Goal: Manage account settings

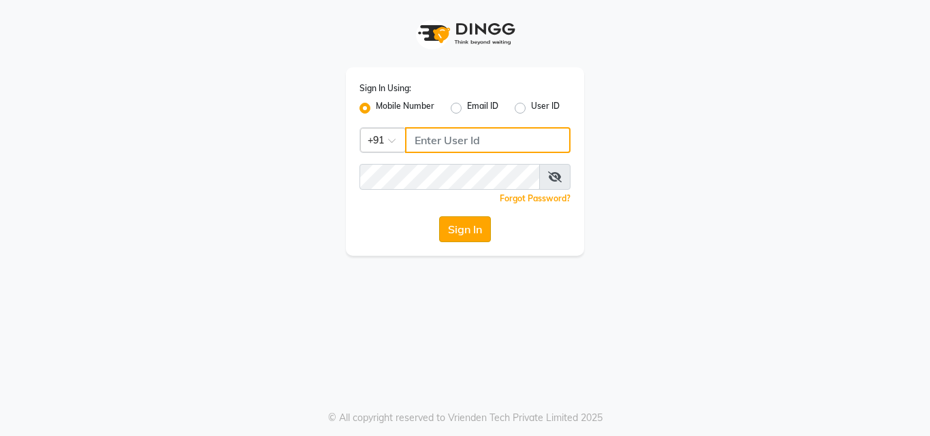
type input "9690906050"
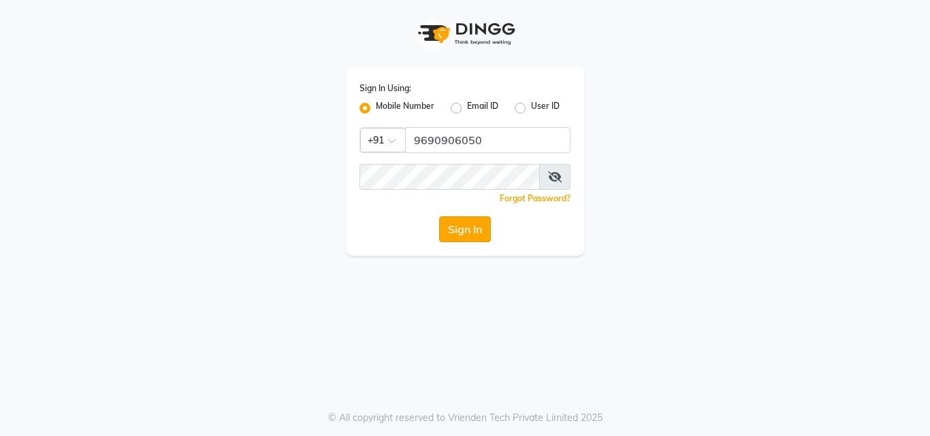
click at [453, 230] on button "Sign In" at bounding box center [465, 229] width 52 height 26
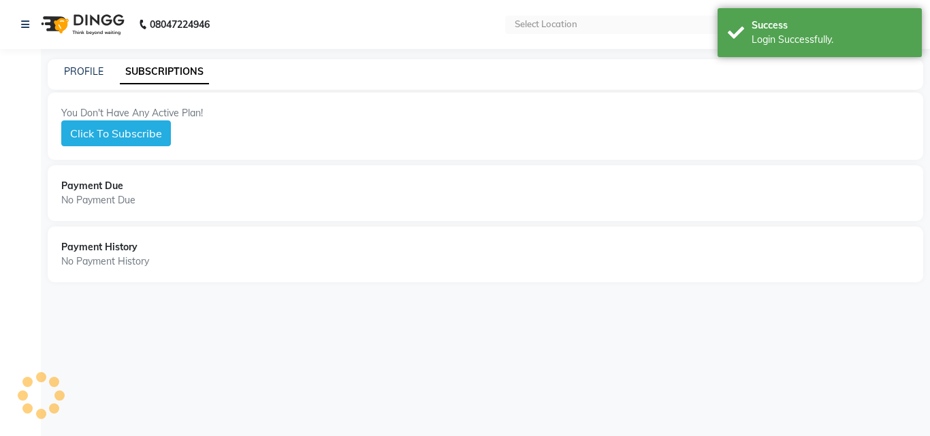
select select "en"
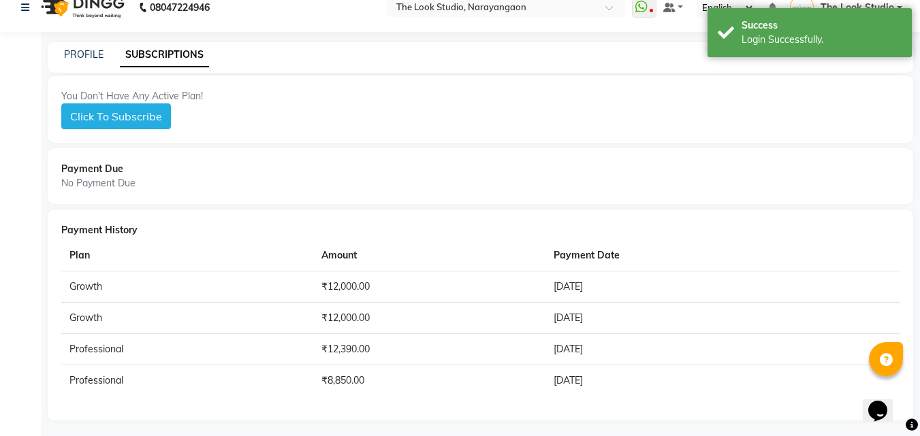
scroll to position [22, 0]
